Goal: Transaction & Acquisition: Purchase product/service

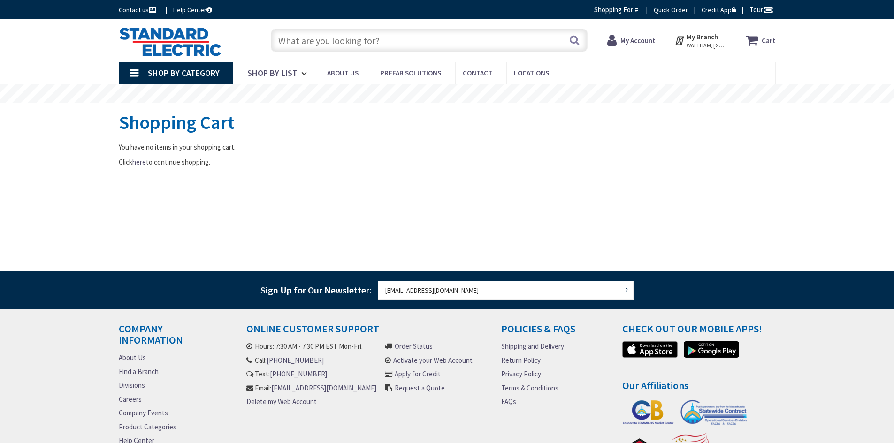
click at [336, 40] on input "text" at bounding box center [429, 40] width 317 height 23
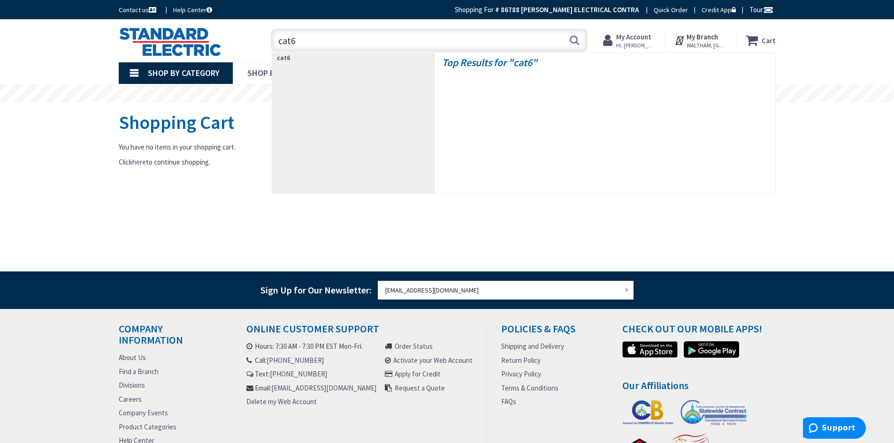
type input "cat6a"
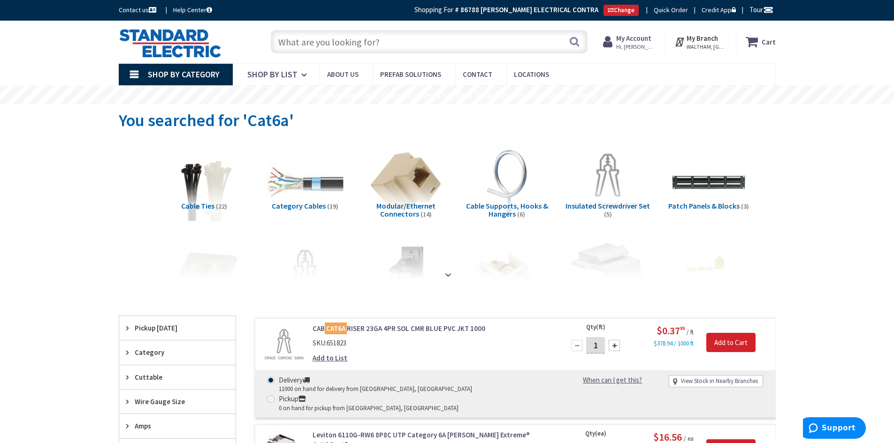
click at [308, 42] on input "text" at bounding box center [429, 41] width 317 height 23
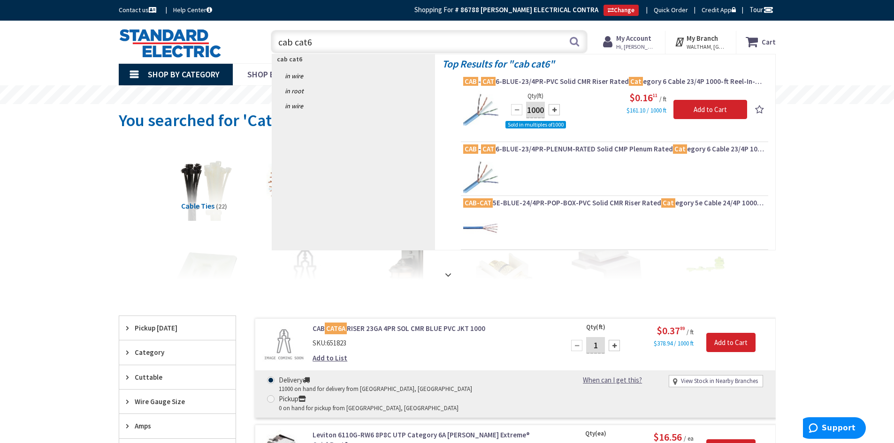
type input "cab cat6a"
